Goal: Task Accomplishment & Management: Complete application form

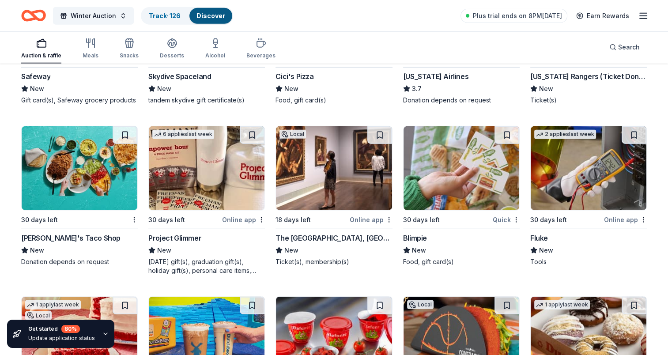
scroll to position [2604, 0]
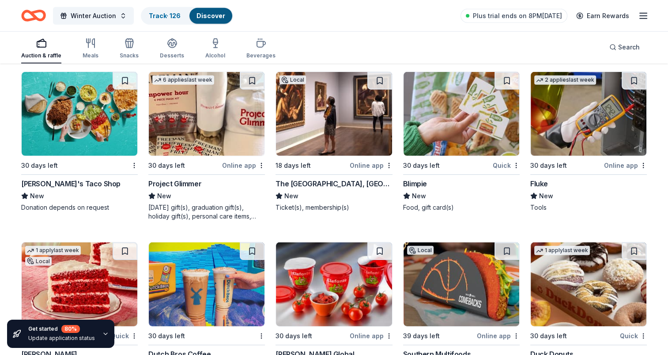
drag, startPoint x: 189, startPoint y: 182, endPoint x: 182, endPoint y: 181, distance: 7.6
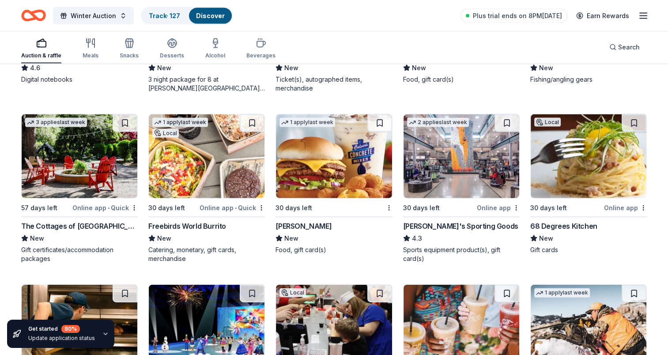
scroll to position [1765, 0]
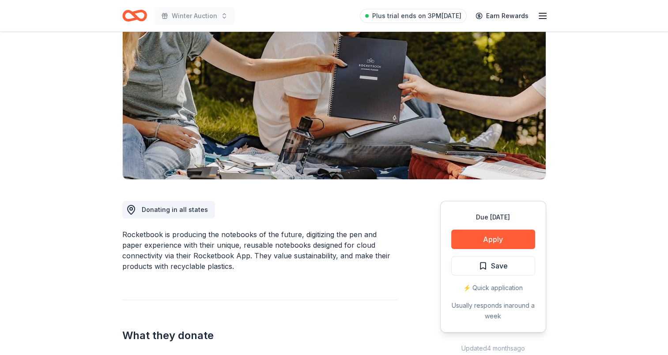
scroll to position [132, 0]
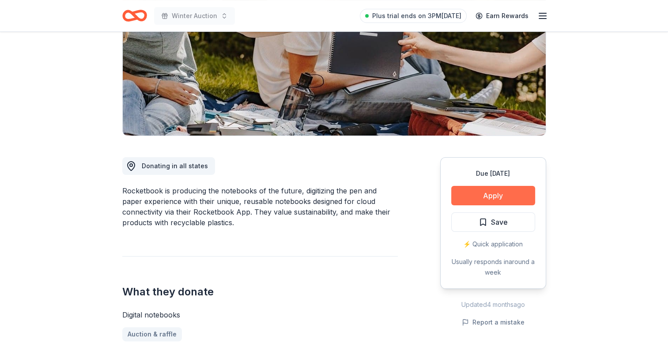
click at [493, 197] on button "Apply" at bounding box center [493, 195] width 84 height 19
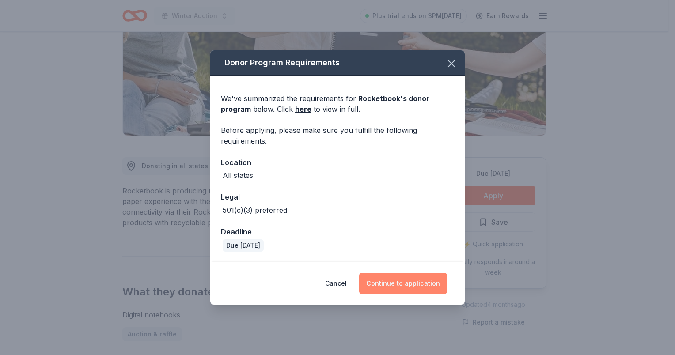
click at [404, 276] on button "Continue to application" at bounding box center [403, 283] width 88 height 21
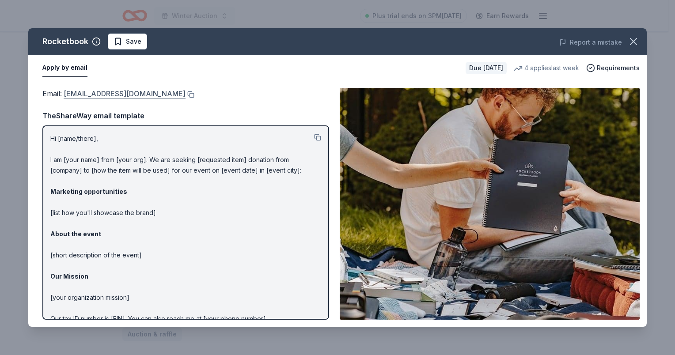
drag, startPoint x: 64, startPoint y: 93, endPoint x: 214, endPoint y: 95, distance: 150.6
click at [185, 95] on span "Email : communityinvolvement@getrocketbook.com" at bounding box center [113, 93] width 143 height 9
click at [194, 95] on button at bounding box center [189, 94] width 9 height 7
drag, startPoint x: 123, startPoint y: 38, endPoint x: 159, endPoint y: 53, distance: 39.0
click at [125, 37] on span "Save" at bounding box center [128, 41] width 28 height 11
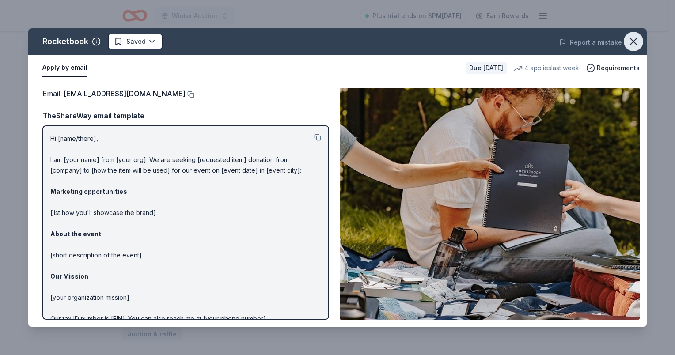
click at [628, 36] on icon "button" at bounding box center [633, 41] width 12 height 12
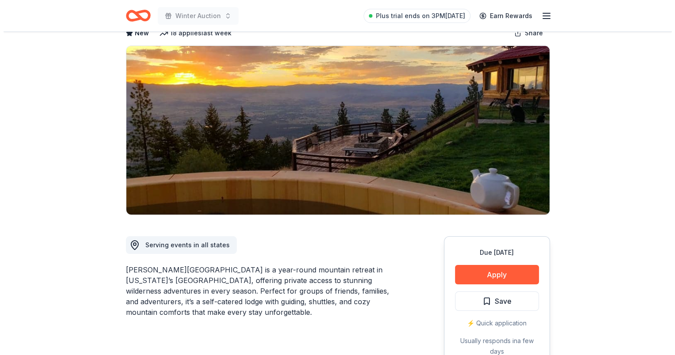
scroll to position [177, 0]
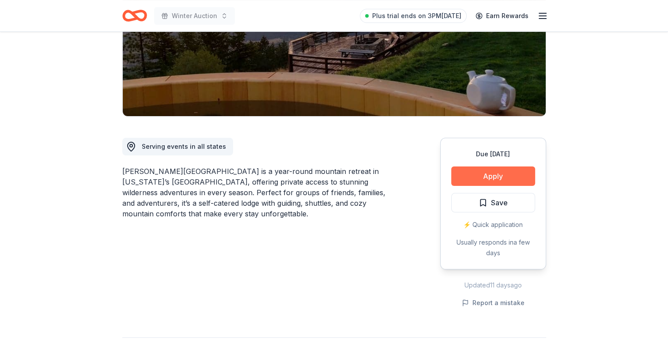
click at [503, 166] on button "Apply" at bounding box center [493, 175] width 84 height 19
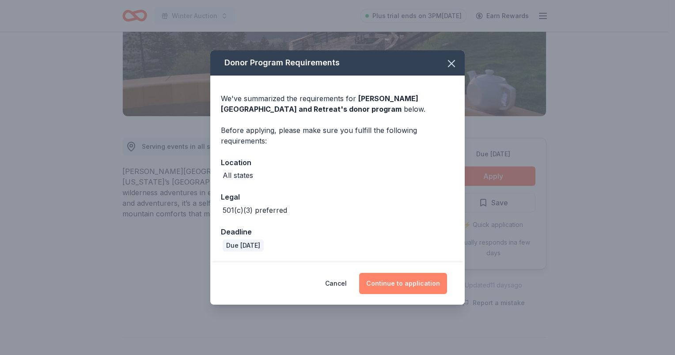
click at [421, 290] on button "Continue to application" at bounding box center [403, 283] width 88 height 21
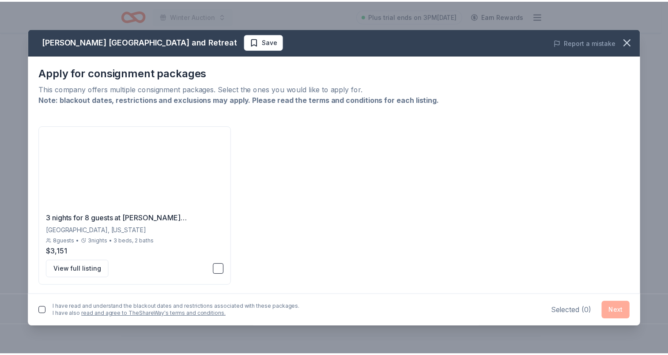
scroll to position [1, 0]
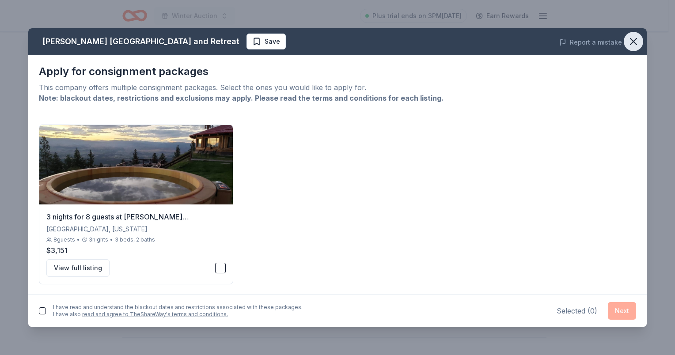
click at [638, 40] on icon "button" at bounding box center [633, 41] width 12 height 12
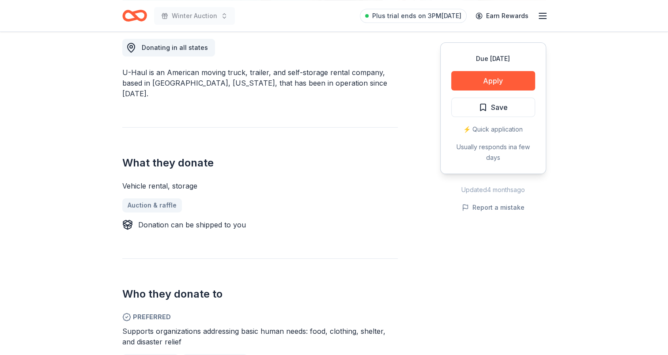
scroll to position [265, 0]
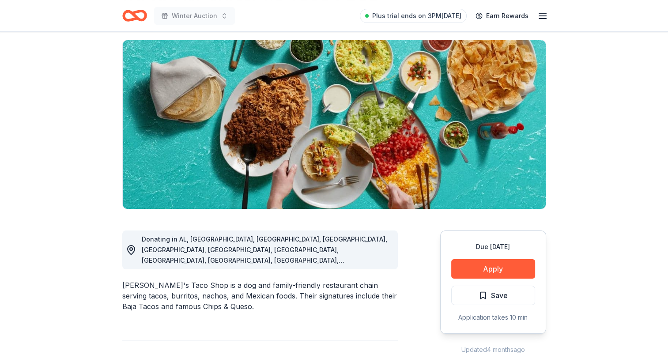
scroll to position [132, 0]
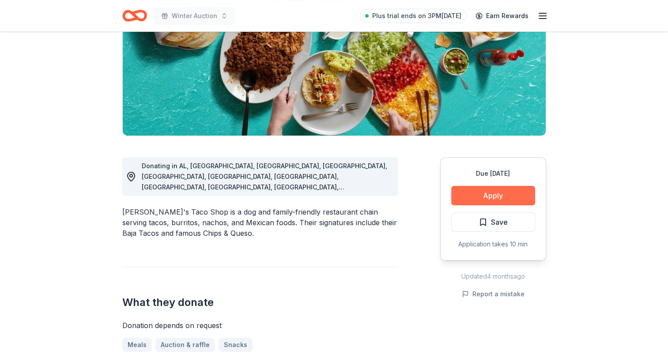
click at [496, 193] on button "Apply" at bounding box center [493, 195] width 84 height 19
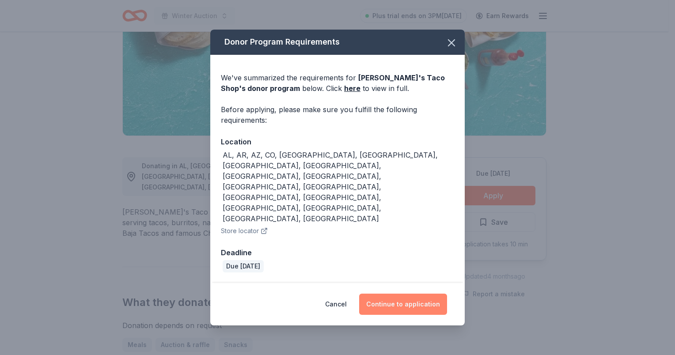
click at [411, 294] on button "Continue to application" at bounding box center [403, 304] width 88 height 21
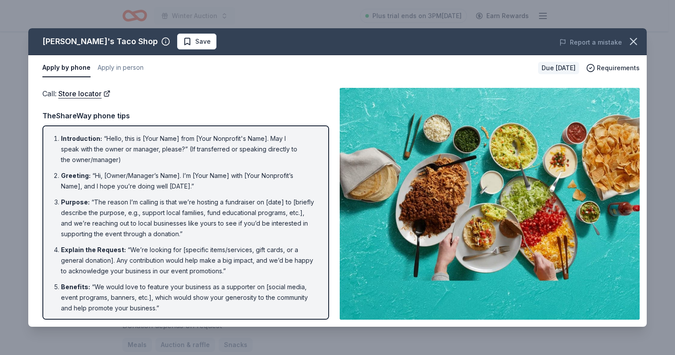
drag, startPoint x: 632, startPoint y: 38, endPoint x: 583, endPoint y: 37, distance: 49.9
click at [632, 38] on icon "button" at bounding box center [633, 41] width 12 height 12
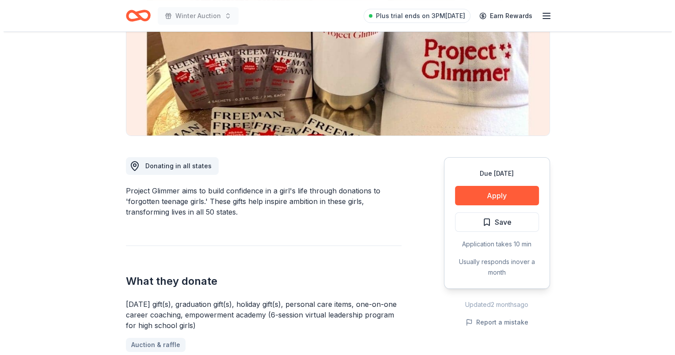
scroll to position [177, 0]
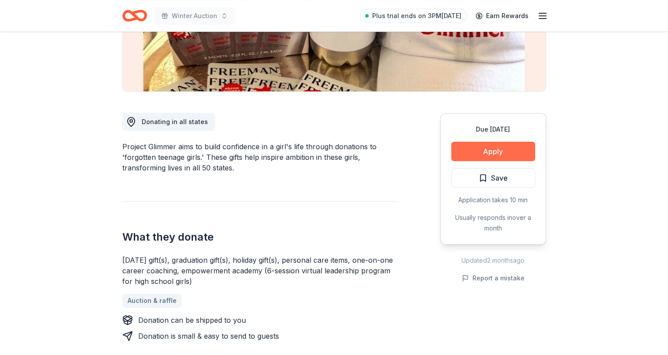
click at [521, 155] on button "Apply" at bounding box center [493, 151] width 84 height 19
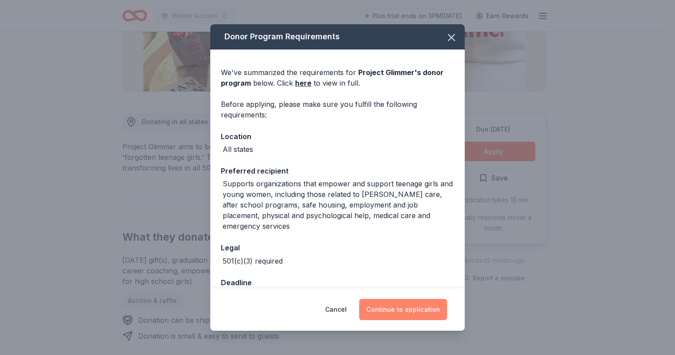
click at [414, 313] on button "Continue to application" at bounding box center [403, 309] width 88 height 21
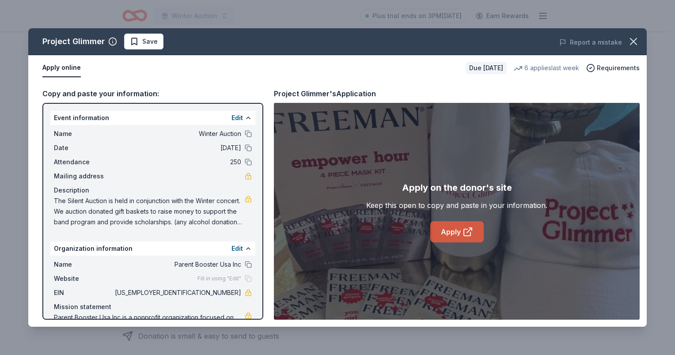
click at [465, 221] on link "Apply" at bounding box center [456, 231] width 53 height 21
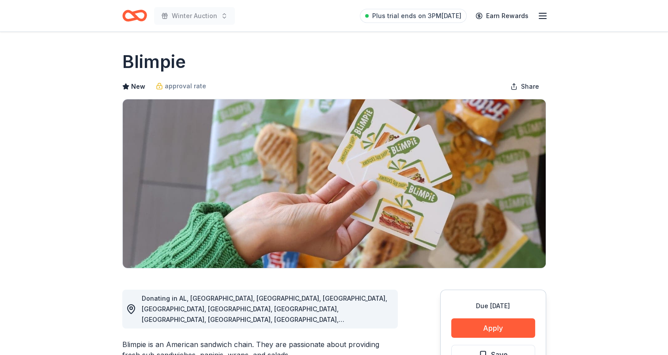
scroll to position [221, 0]
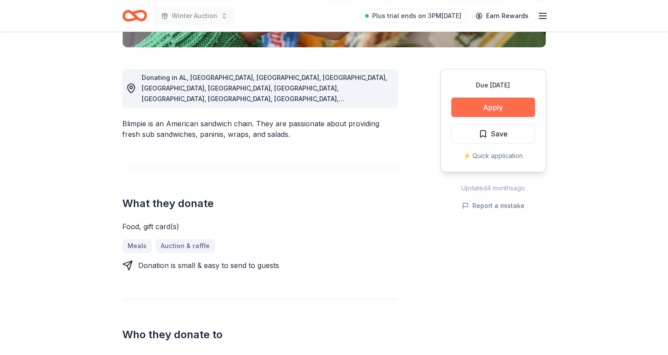
click at [480, 110] on button "Apply" at bounding box center [493, 107] width 84 height 19
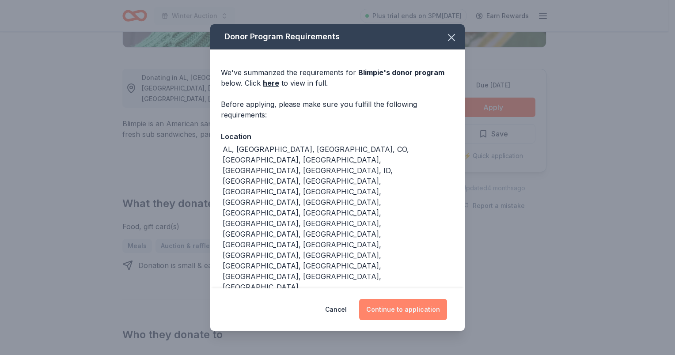
click at [392, 299] on button "Continue to application" at bounding box center [403, 309] width 88 height 21
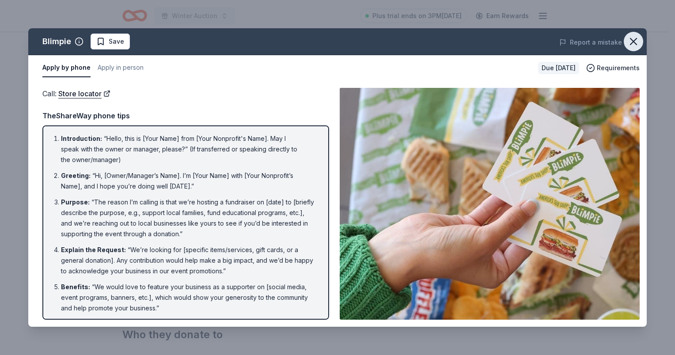
click at [635, 41] on icon "button" at bounding box center [633, 41] width 12 height 12
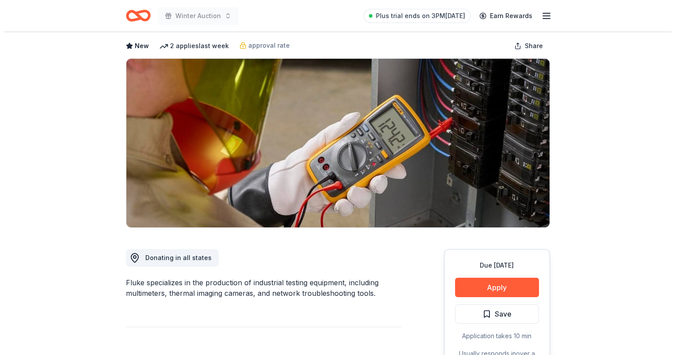
scroll to position [88, 0]
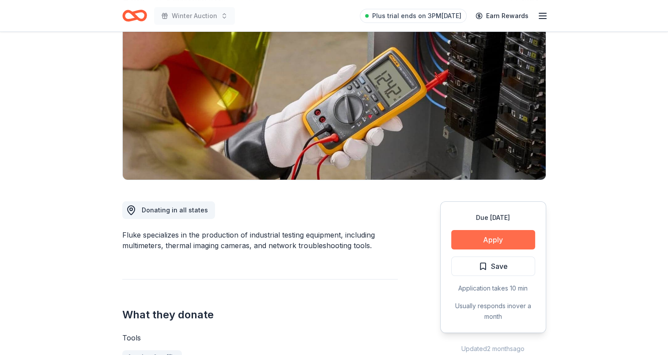
click at [474, 239] on button "Apply" at bounding box center [493, 239] width 84 height 19
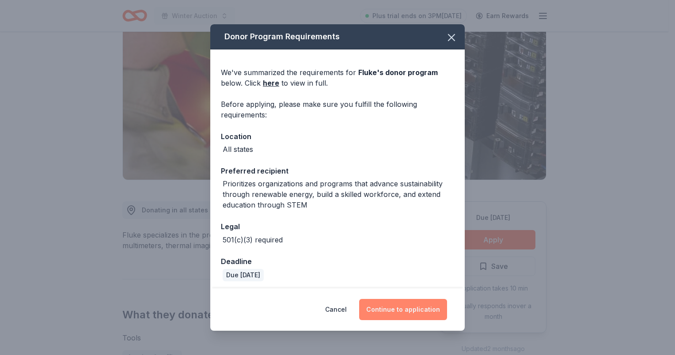
click at [392, 304] on button "Continue to application" at bounding box center [403, 309] width 88 height 21
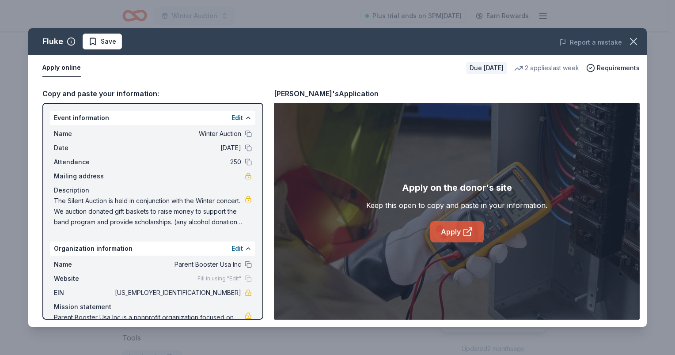
click at [440, 230] on link "Apply" at bounding box center [456, 231] width 53 height 21
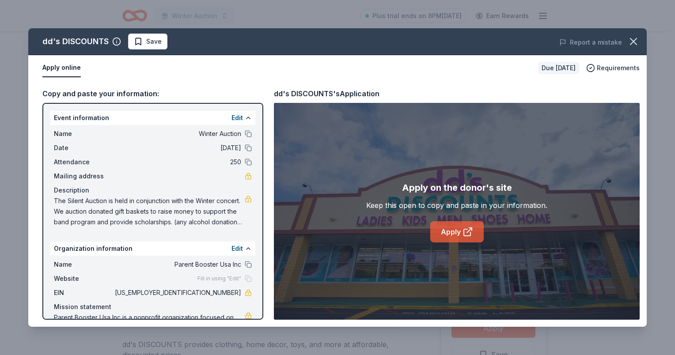
click at [466, 232] on icon at bounding box center [467, 232] width 11 height 11
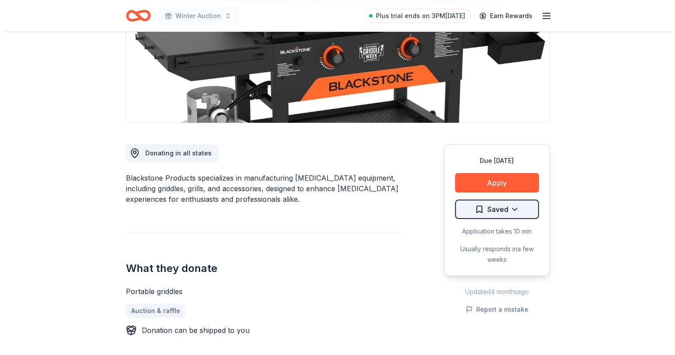
scroll to position [177, 0]
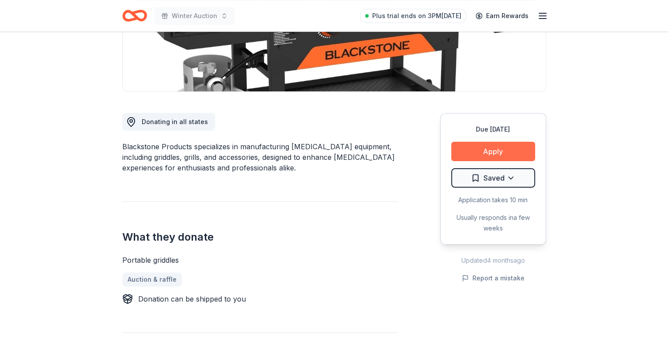
click at [492, 150] on button "Apply" at bounding box center [493, 151] width 84 height 19
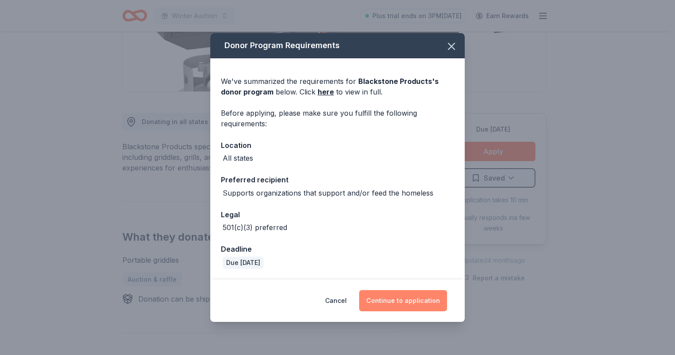
click at [397, 299] on button "Continue to application" at bounding box center [403, 300] width 88 height 21
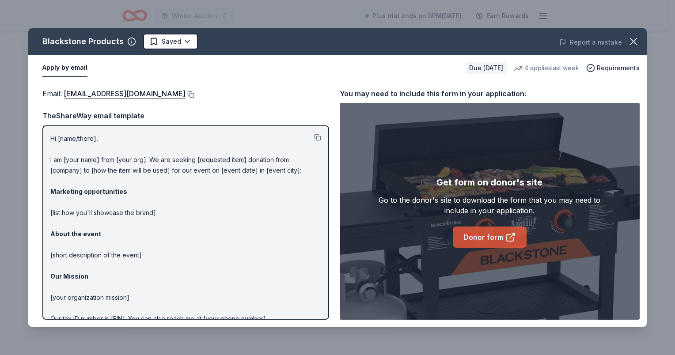
click at [505, 242] on link "Donor form" at bounding box center [490, 237] width 74 height 21
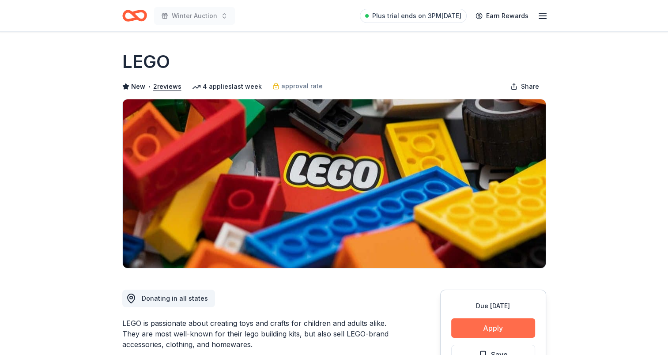
click at [496, 324] on button "Apply" at bounding box center [493, 327] width 84 height 19
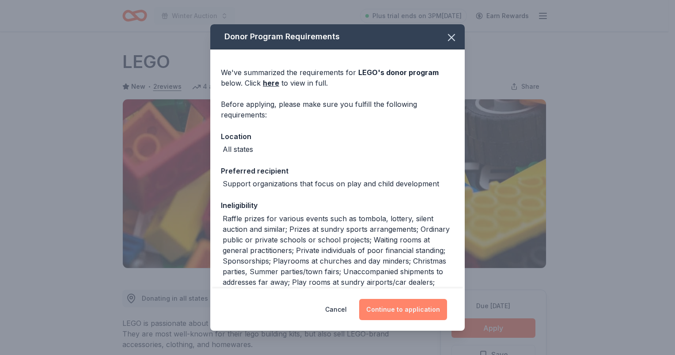
click at [393, 310] on button "Continue to application" at bounding box center [403, 309] width 88 height 21
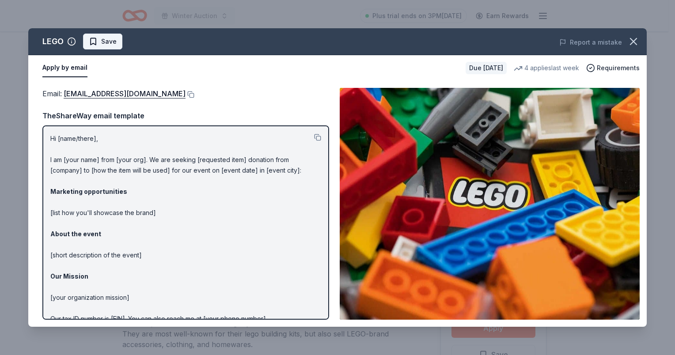
click at [93, 41] on span "Save" at bounding box center [103, 41] width 28 height 11
click at [114, 39] on html "Winter Auction Plus trial ends on 3PM, 10/17 Earn Rewards Due in 29 days Share …" at bounding box center [337, 177] width 675 height 355
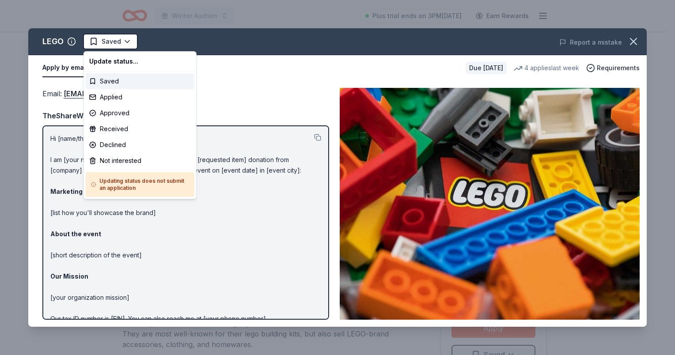
click at [636, 39] on html "Winter Auction Plus trial ends on 3PM, 10/17 Earn Rewards Due in 29 days Share …" at bounding box center [337, 177] width 675 height 355
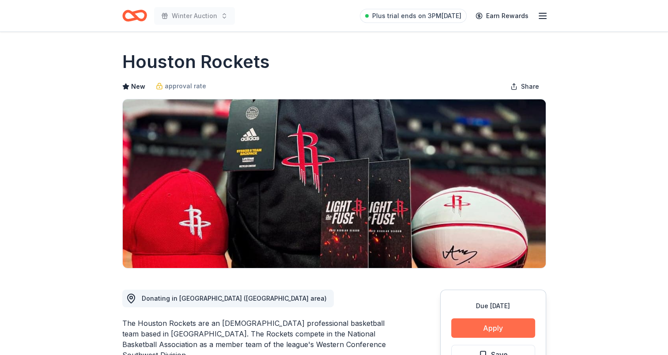
click at [484, 326] on button "Apply" at bounding box center [493, 327] width 84 height 19
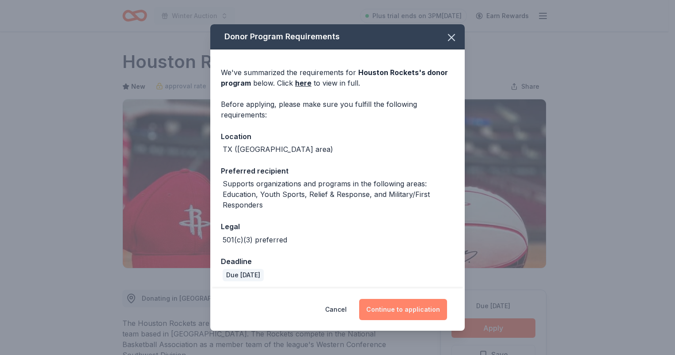
click at [395, 310] on button "Continue to application" at bounding box center [403, 309] width 88 height 21
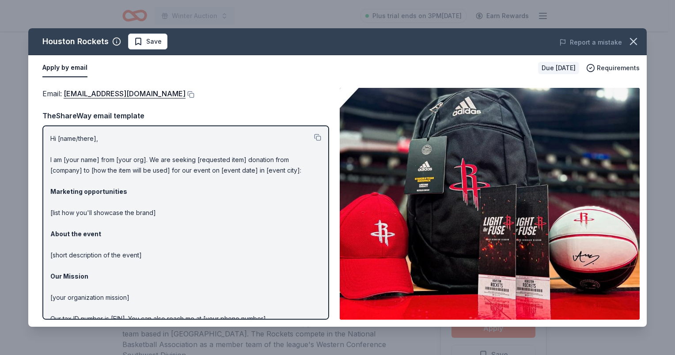
drag, startPoint x: 135, startPoint y: 41, endPoint x: 138, endPoint y: 44, distance: 4.7
click at [136, 41] on span "Save" at bounding box center [148, 41] width 28 height 11
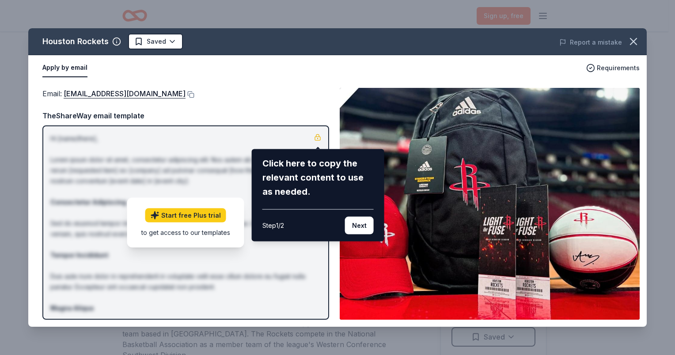
click at [382, 97] on div "Houston Rockets Saved Report a mistake Apply by email Requirements Email : [EMA…" at bounding box center [337, 177] width 618 height 299
click at [140, 42] on div "Houston Rockets Saved Report a mistake Apply by email Requirements Email : catr…" at bounding box center [337, 177] width 618 height 299
click at [379, 81] on div "Houston Rockets Saved Report a mistake Apply by email Requirements Email : catr…" at bounding box center [337, 177] width 618 height 299
click at [624, 62] on div "Houston Rockets Saved Report a mistake Apply by email Requirements Email : catr…" at bounding box center [337, 177] width 618 height 299
click at [636, 41] on icon "button" at bounding box center [633, 41] width 12 height 12
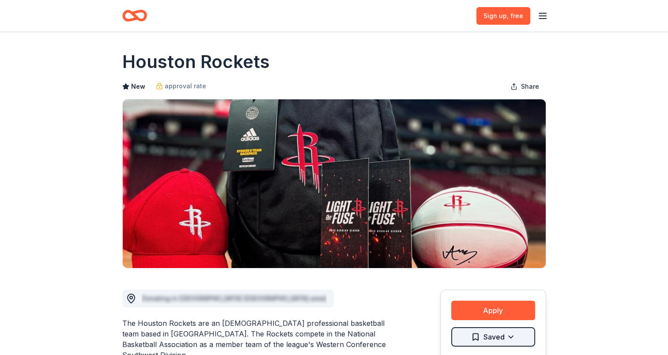
click at [492, 336] on html "Sign up , free Share Houston Rockets New approval rate Share Donating in TX (Gr…" at bounding box center [334, 177] width 668 height 355
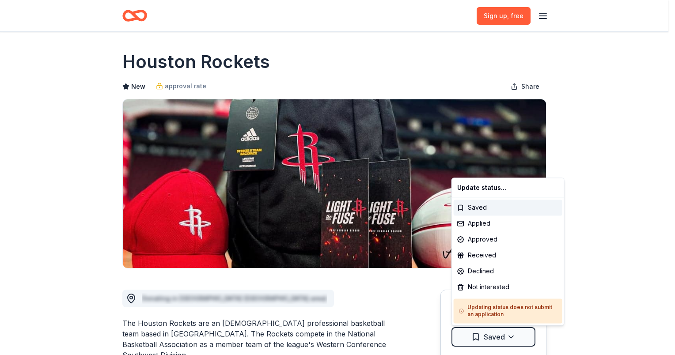
click at [491, 341] on html "Sign up , free Share Houston Rockets New approval rate Share Donating in TX (Gr…" at bounding box center [337, 177] width 675 height 355
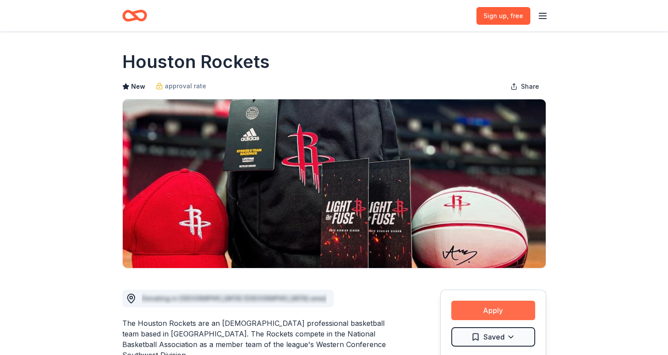
click at [492, 311] on button "Apply" at bounding box center [493, 310] width 84 height 19
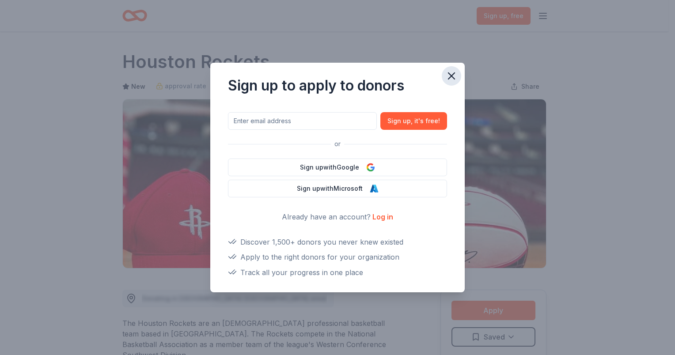
click at [450, 71] on icon "button" at bounding box center [451, 76] width 12 height 12
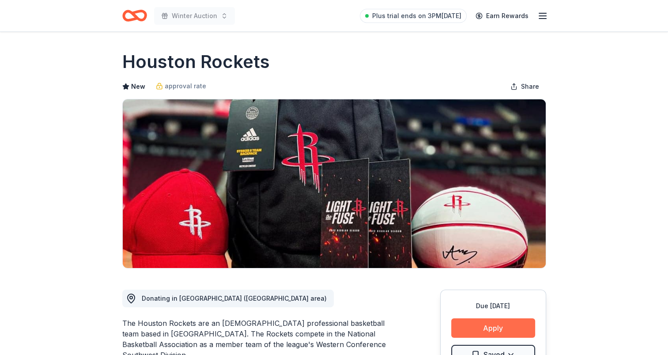
click at [507, 328] on button "Apply" at bounding box center [493, 327] width 84 height 19
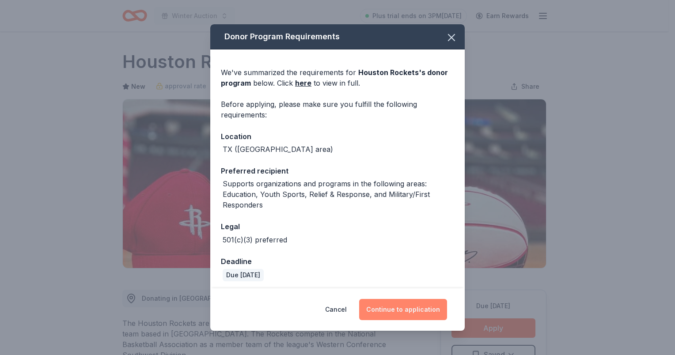
click at [420, 314] on button "Continue to application" at bounding box center [403, 309] width 88 height 21
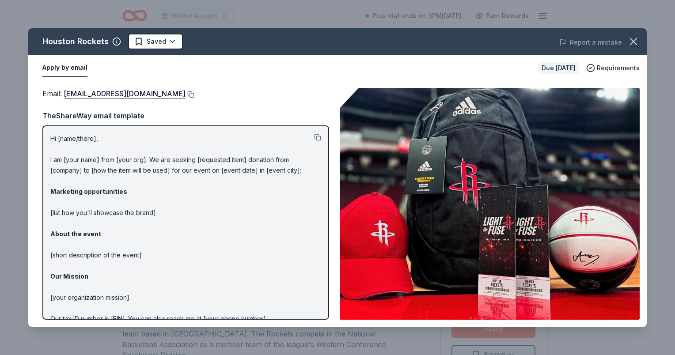
drag, startPoint x: 636, startPoint y: 43, endPoint x: 281, endPoint y: 0, distance: 357.8
click at [281, 0] on html "Winter Auction Plus trial ends on 3PM, 10/17 Earn Rewards Due in 29 days Share …" at bounding box center [337, 177] width 675 height 355
click at [632, 36] on icon "button" at bounding box center [633, 41] width 12 height 12
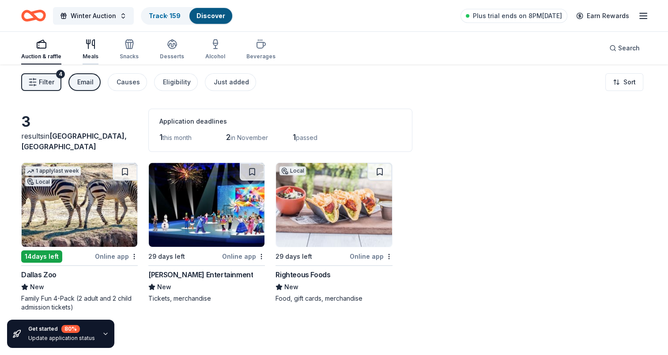
click at [89, 48] on icon "button" at bounding box center [90, 44] width 11 height 11
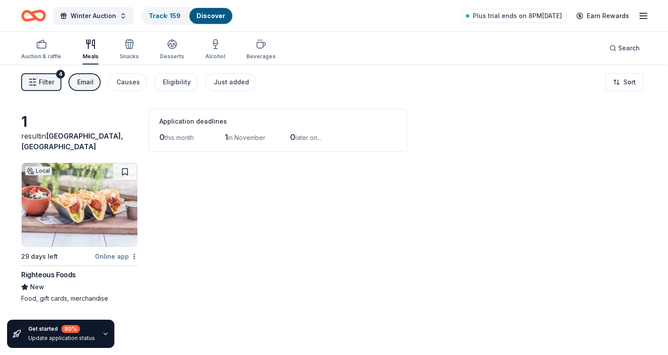
click at [52, 79] on span "Filter" at bounding box center [46, 82] width 15 height 11
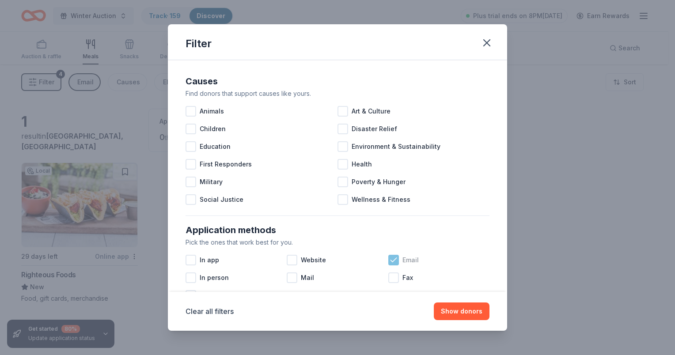
click at [389, 258] on icon at bounding box center [393, 260] width 9 height 9
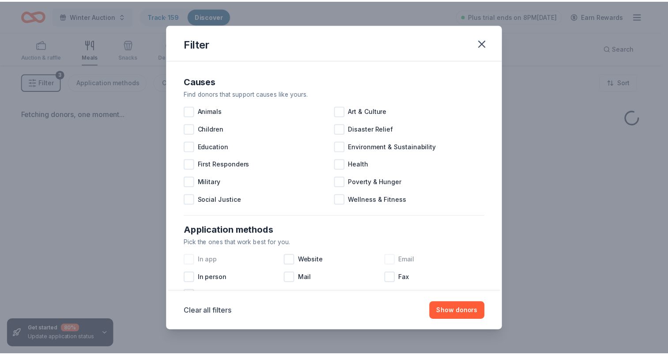
scroll to position [44, 0]
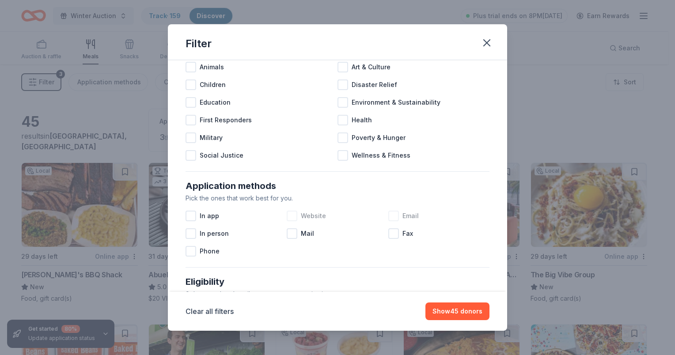
click at [289, 215] on div at bounding box center [292, 216] width 11 height 11
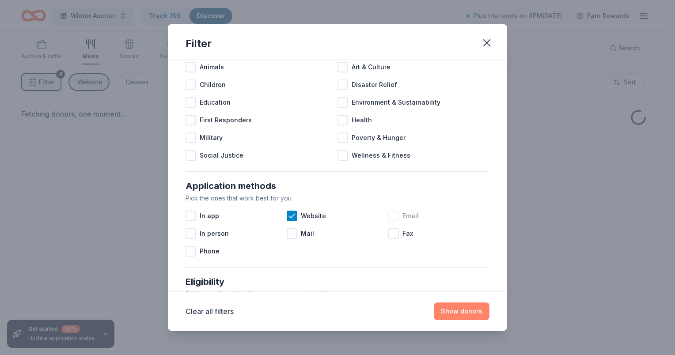
click at [471, 315] on button "Show donors" at bounding box center [462, 312] width 56 height 18
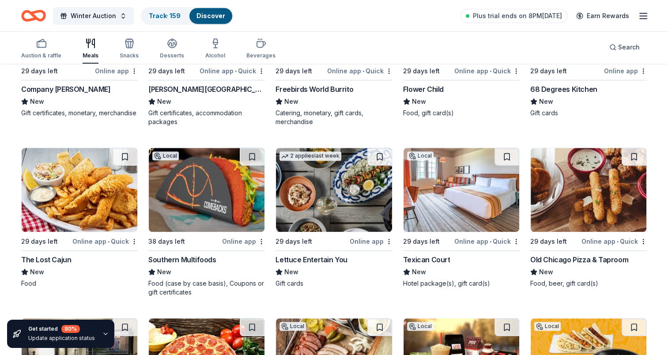
scroll to position [638, 0]
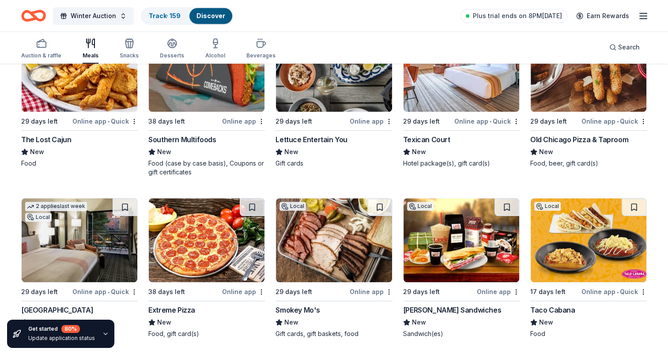
drag, startPoint x: 555, startPoint y: 304, endPoint x: 568, endPoint y: 163, distance: 142.3
click at [568, 163] on div "Food, beer, gift card(s)" at bounding box center [588, 163] width 117 height 9
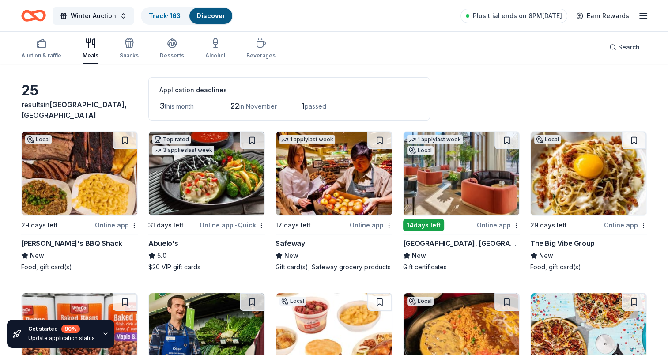
scroll to position [19, 0]
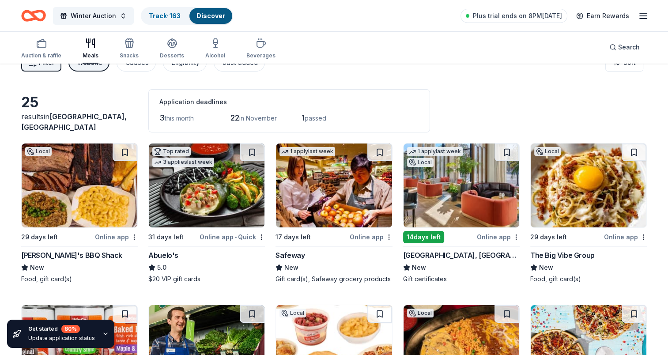
drag, startPoint x: 639, startPoint y: 148, endPoint x: 626, endPoint y: 160, distance: 17.8
click at [639, 148] on button at bounding box center [634, 153] width 25 height 18
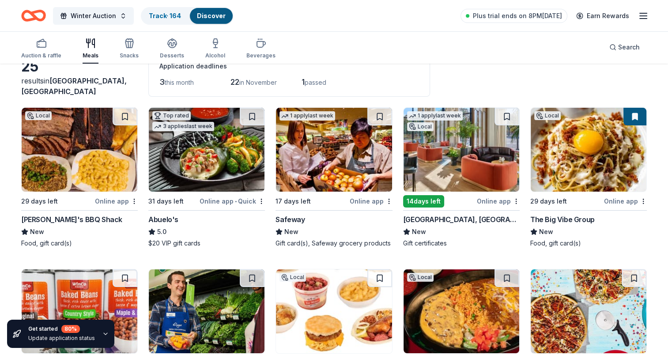
scroll to position [0, 0]
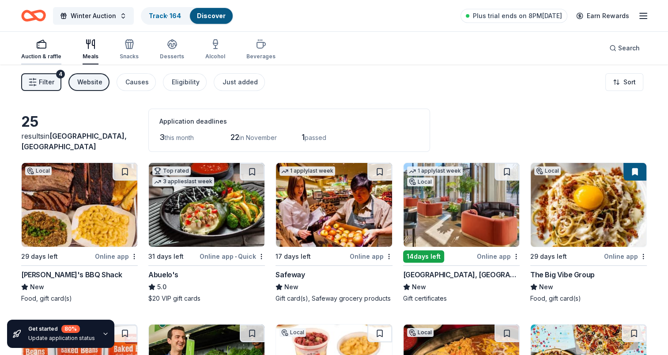
click at [37, 44] on icon "button" at bounding box center [41, 44] width 11 height 11
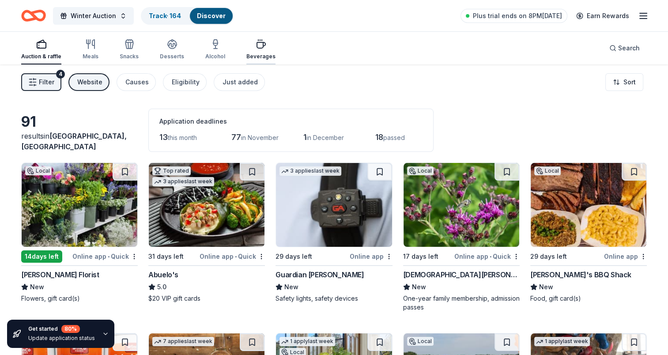
click at [256, 51] on div "Beverages" at bounding box center [260, 49] width 29 height 21
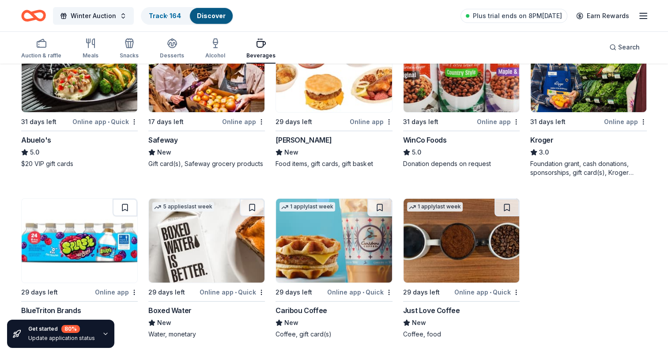
scroll to position [135, 0]
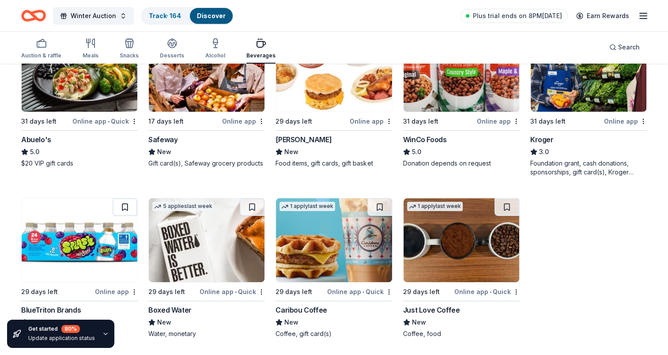
drag, startPoint x: 125, startPoint y: 206, endPoint x: 135, endPoint y: 223, distance: 20.6
click at [125, 206] on button at bounding box center [125, 207] width 25 height 18
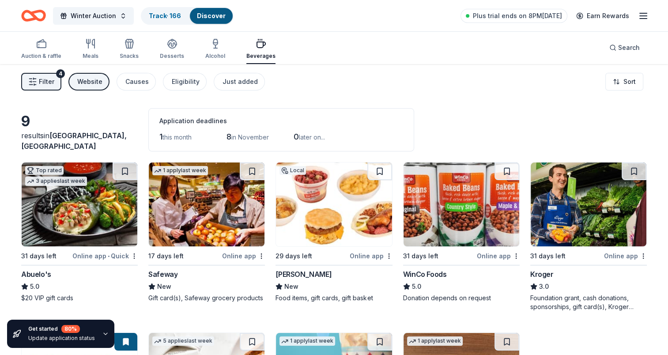
scroll to position [0, 0]
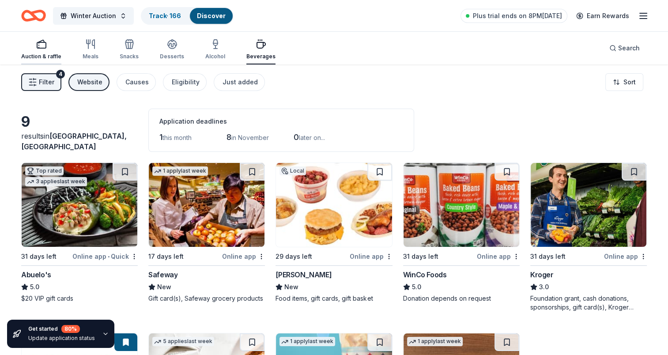
click at [48, 42] on div "button" at bounding box center [41, 44] width 40 height 11
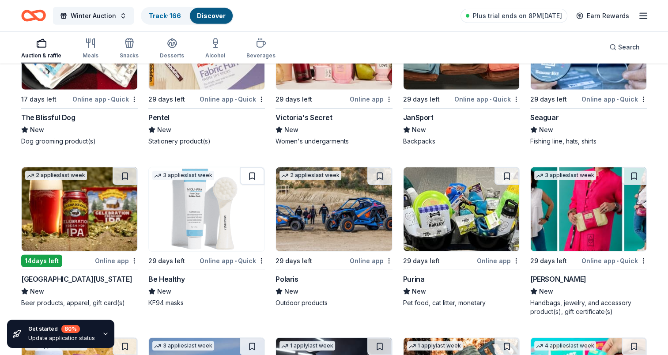
scroll to position [2533, 0]
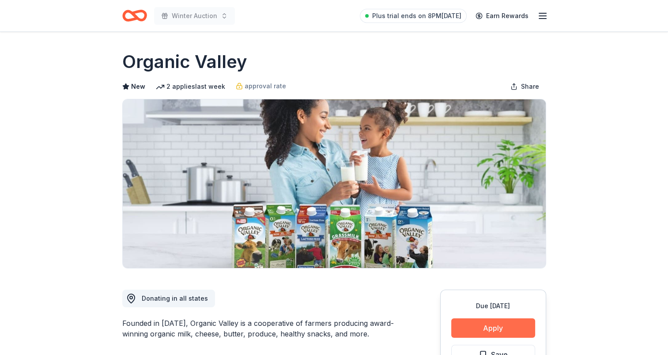
click at [481, 329] on button "Apply" at bounding box center [493, 327] width 84 height 19
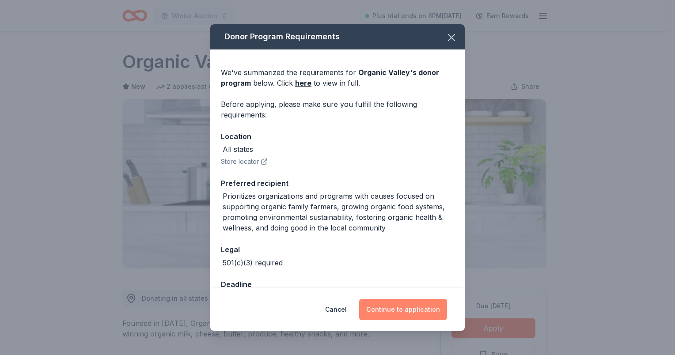
click at [408, 304] on button "Continue to application" at bounding box center [403, 309] width 88 height 21
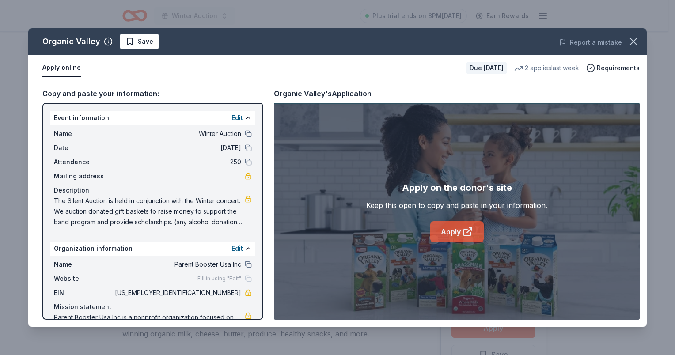
click at [452, 227] on link "Apply" at bounding box center [456, 231] width 53 height 21
click at [141, 41] on span "Save" at bounding box center [145, 41] width 15 height 11
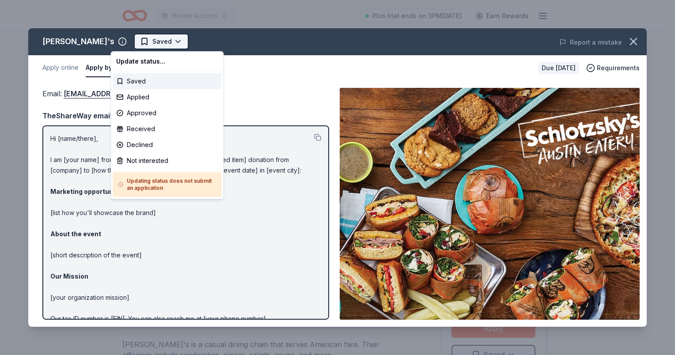
click at [125, 44] on html "Winter Auction Plus trial ends on 3PM[DATE] Earn Rewards Due [DATE] Share [PERS…" at bounding box center [337, 177] width 675 height 355
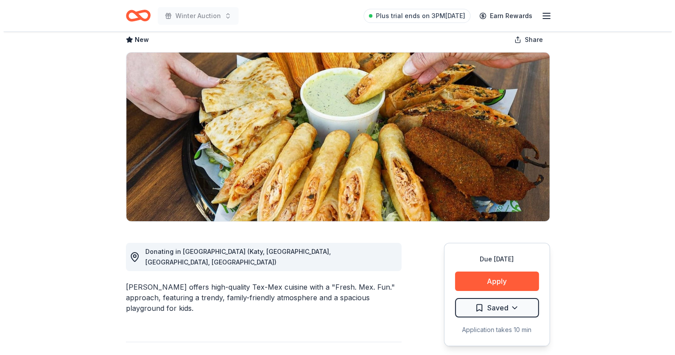
scroll to position [88, 0]
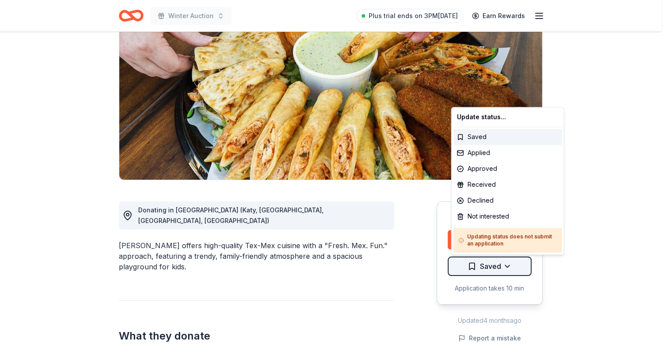
click at [477, 267] on html "Winter Auction Plus trial ends on 3PM[DATE] Earn Rewards Due [DATE] Share [PERS…" at bounding box center [334, 89] width 668 height 355
